Goal: Ask a question: Seek information or help from site administrators or community

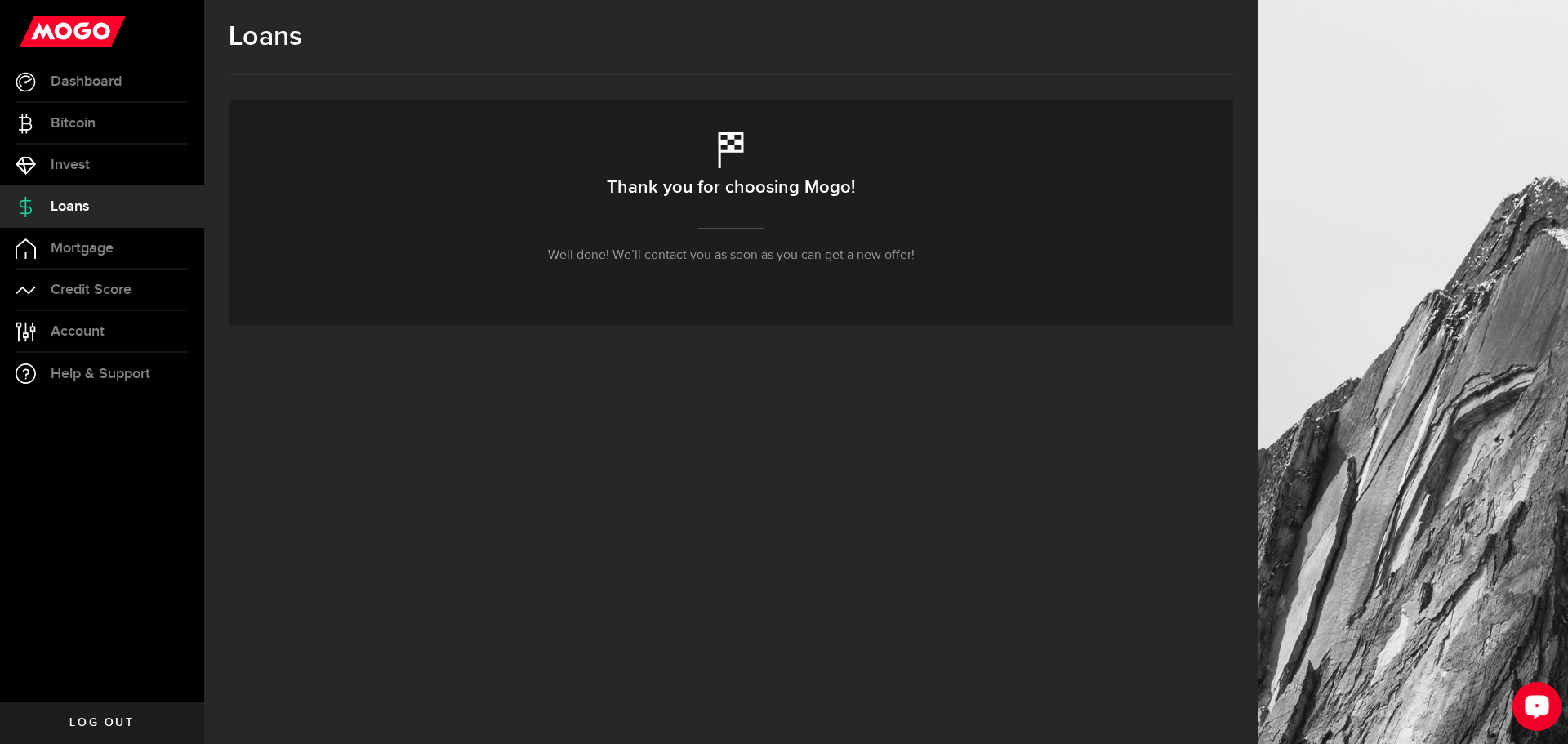
click at [1527, 708] on div "Open LiveChat chat widget" at bounding box center [1537, 705] width 28 height 28
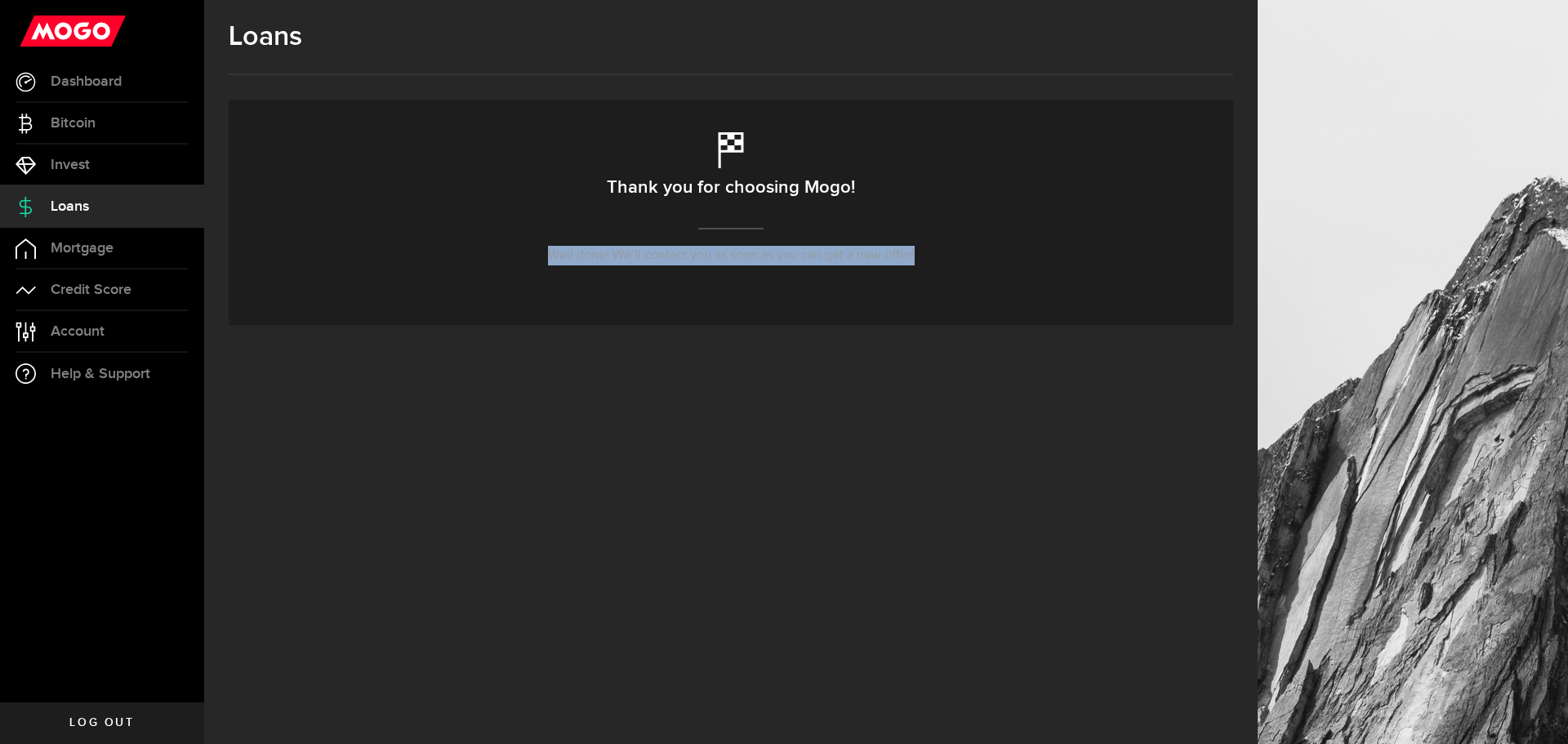
drag, startPoint x: 548, startPoint y: 260, endPoint x: 920, endPoint y: 265, distance: 372.0
click at [920, 265] on div "Thank you for choosing Mogo! Well done! We’ll contact you as soon as you can ge…" at bounding box center [731, 212] width 1005 height 225
copy p "Well done! We’ll contact you as soon as you can get a new offer!"
click at [818, 283] on div "Thank you for choosing Mogo! Well done! We’ll contact you as soon as you can ge…" at bounding box center [731, 212] width 1005 height 225
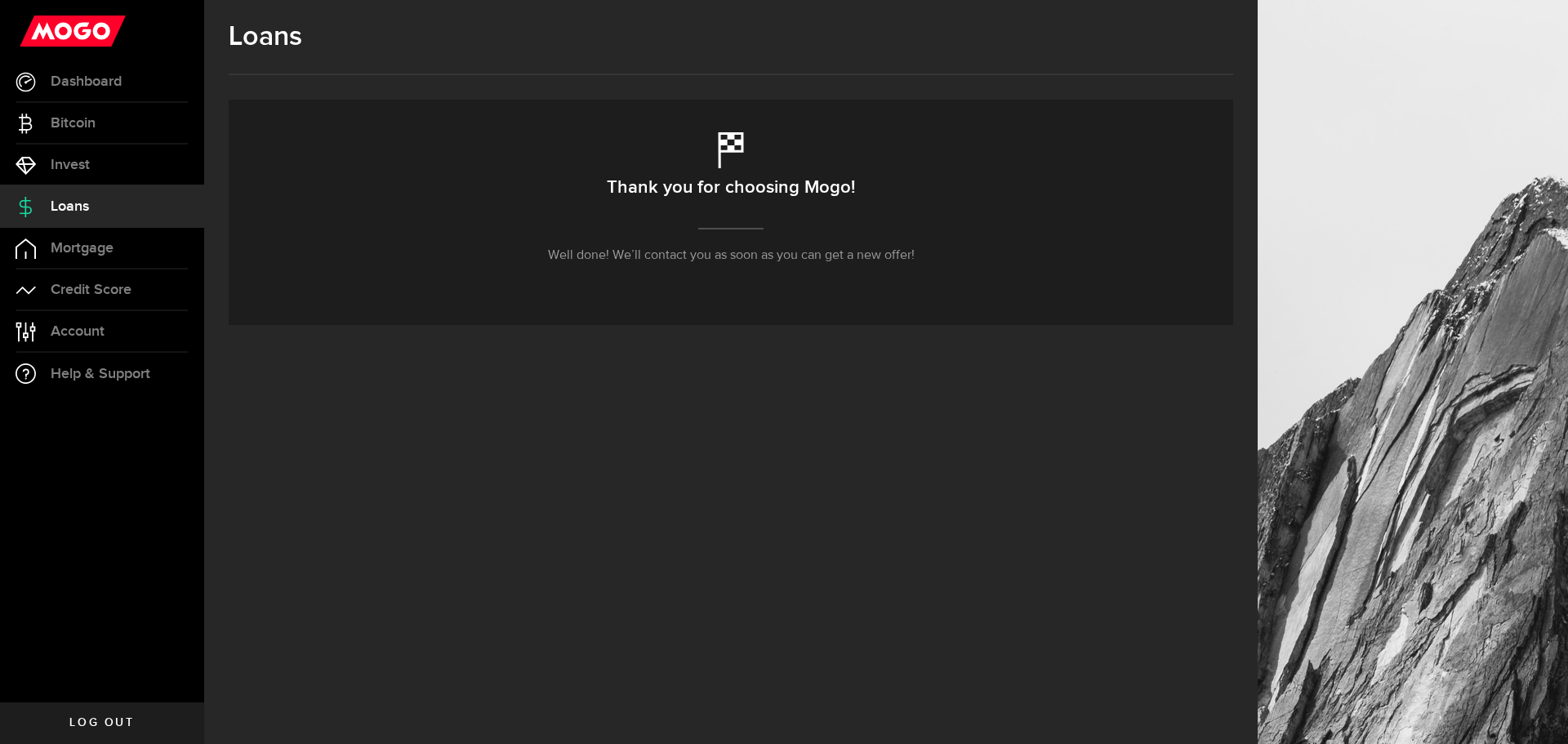
drag, startPoint x: 764, startPoint y: 513, endPoint x: 1102, endPoint y: 523, distance: 338.1
click at [779, 519] on div "Loans Thank you for choosing Mogo! Well done! We’ll contact you as soon as you …" at bounding box center [730, 372] width 1053 height 744
click at [1126, 578] on div "Loans Thank you for choosing Mogo! Well done! We’ll contact you as soon as you …" at bounding box center [730, 372] width 1053 height 744
drag, startPoint x: 929, startPoint y: 690, endPoint x: 824, endPoint y: 519, distance: 200.7
click at [923, 676] on div "Loans Thank you for choosing Mogo! Well done! We’ll contact you as soon as you …" at bounding box center [730, 372] width 1053 height 744
